Goal: Information Seeking & Learning: Check status

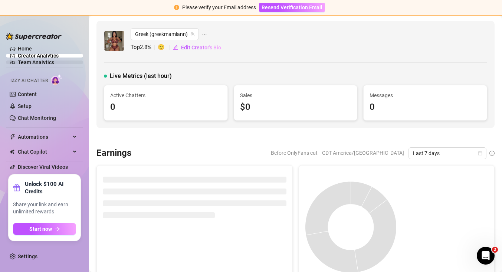
click at [47, 63] on link "Team Analytics" at bounding box center [36, 62] width 36 height 6
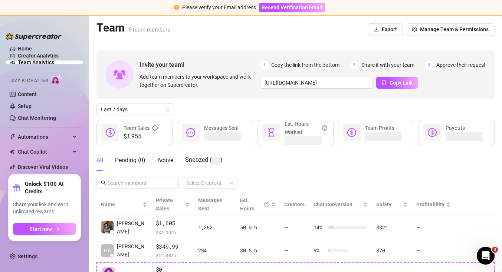
click at [92, 74] on main "Team 5 team members Export Manage Team & Permissions Invite your team! Add team…" at bounding box center [295, 197] width 413 height 362
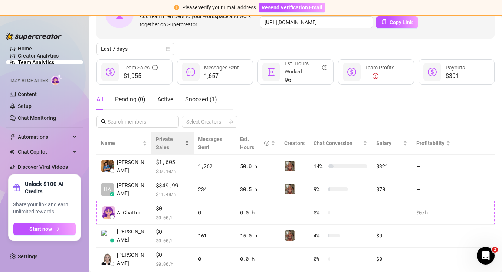
scroll to position [58, 0]
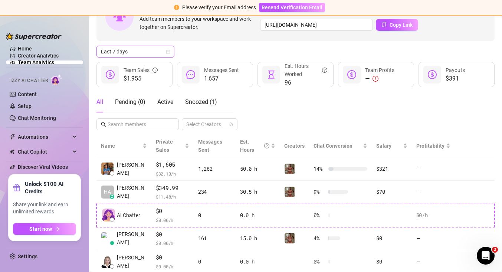
click at [167, 53] on icon "calendar" at bounding box center [168, 51] width 4 height 4
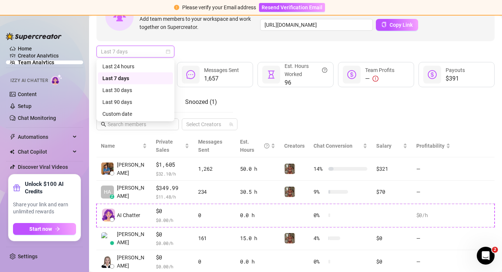
click at [157, 77] on div "Last 7 days" at bounding box center [135, 78] width 66 height 8
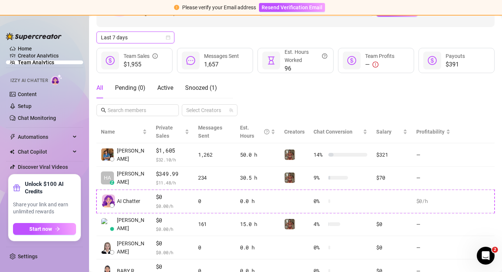
scroll to position [71, 0]
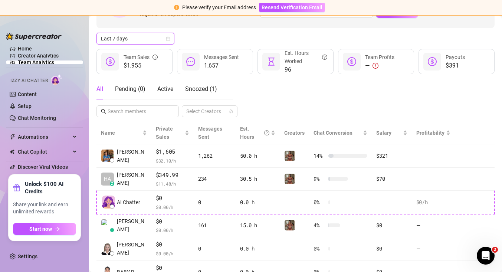
click at [169, 35] on span "Last 7 days" at bounding box center [135, 38] width 69 height 11
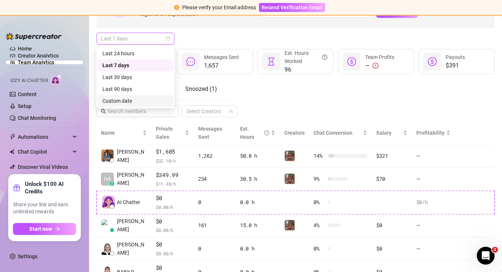
click at [141, 100] on div "Custom date" at bounding box center [135, 101] width 66 height 8
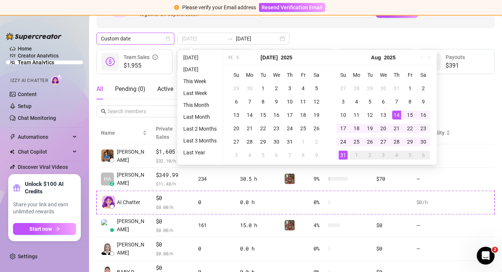
type input "[DATE]"
click at [397, 116] on div "14" at bounding box center [396, 115] width 9 height 9
type input "[DATE]"
click at [346, 153] on div "31" at bounding box center [343, 155] width 9 height 9
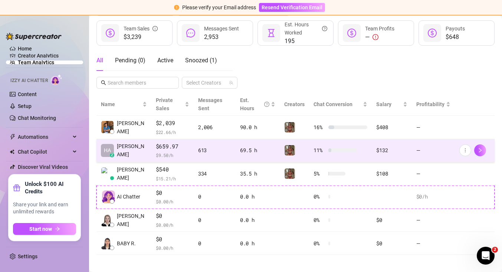
scroll to position [0, 0]
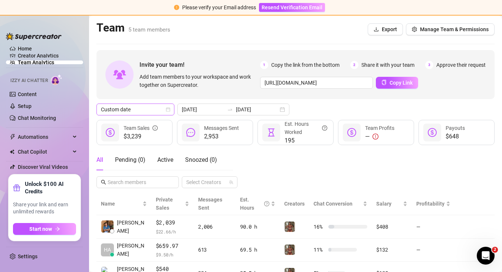
click at [122, 107] on span "Custom date" at bounding box center [135, 109] width 69 height 11
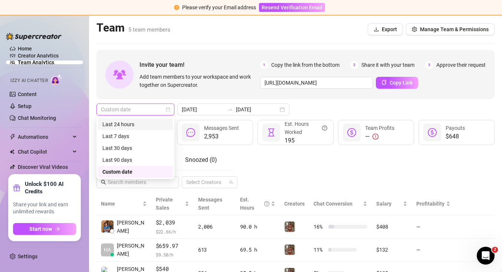
click at [122, 124] on div "Last 24 hours" at bounding box center [135, 124] width 66 height 8
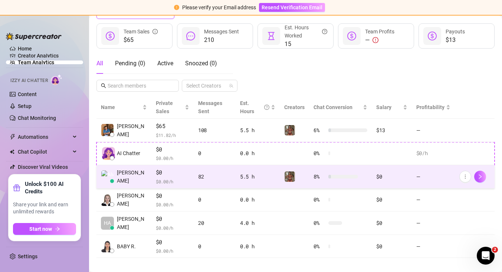
scroll to position [105, 0]
